Goal: Task Accomplishment & Management: Use online tool/utility

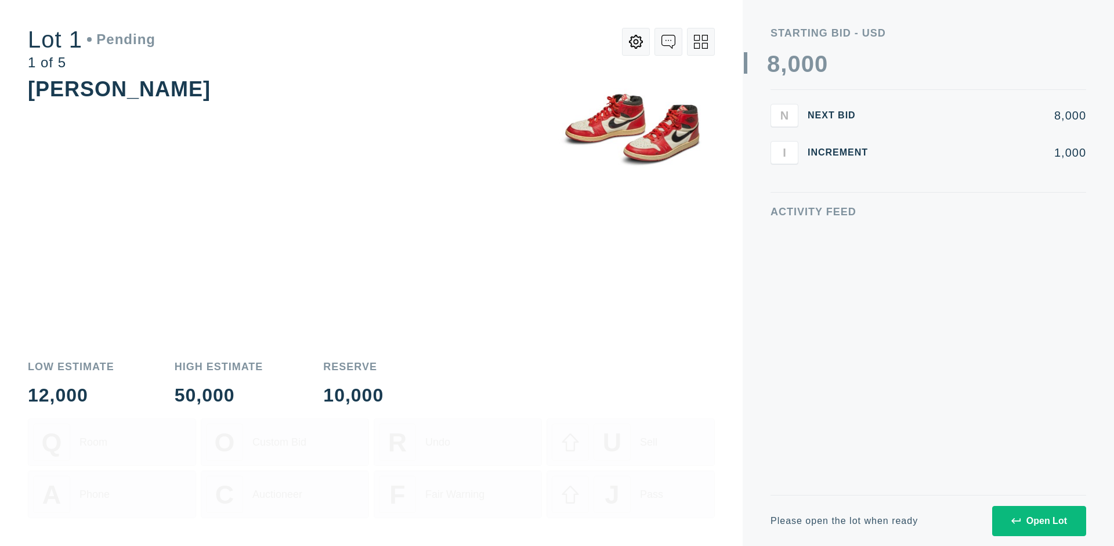
click at [1038, 520] on div "Open Lot" at bounding box center [1039, 521] width 56 height 10
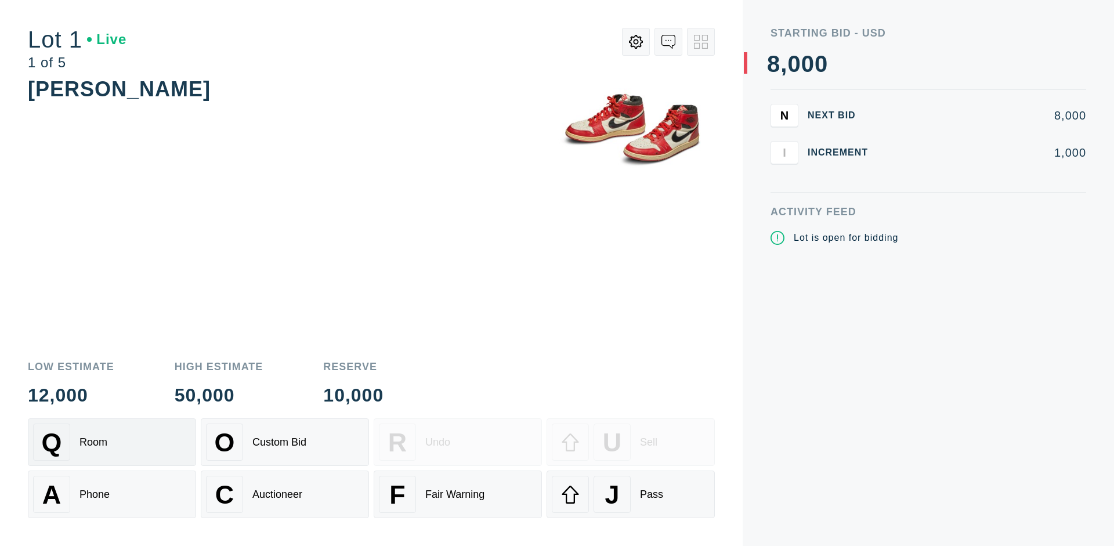
click at [112, 442] on div "Q Room" at bounding box center [112, 441] width 158 height 37
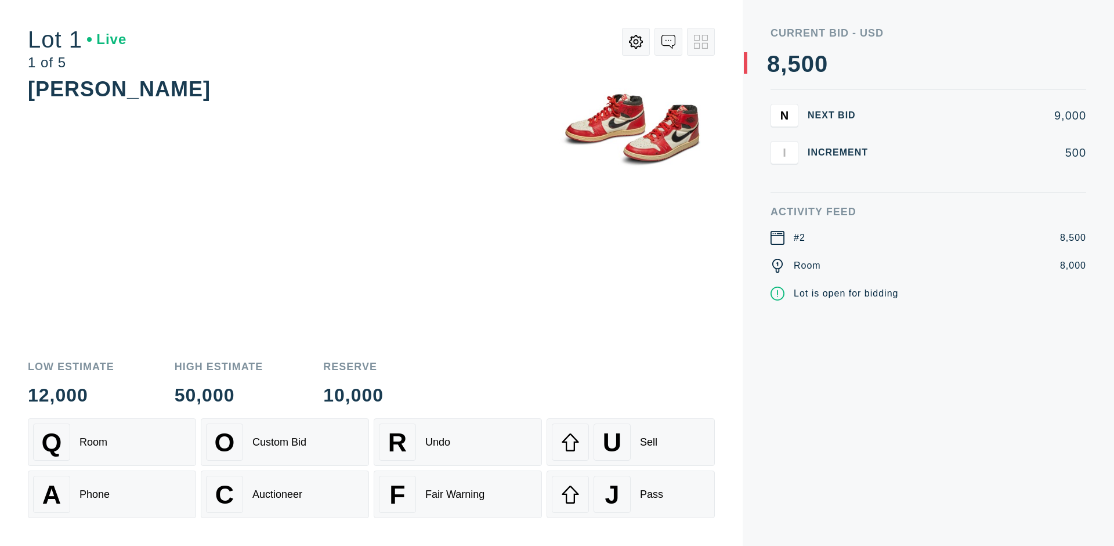
click at [112, 442] on div "Q Room" at bounding box center [112, 441] width 158 height 37
